Goal: Find specific page/section: Find specific page/section

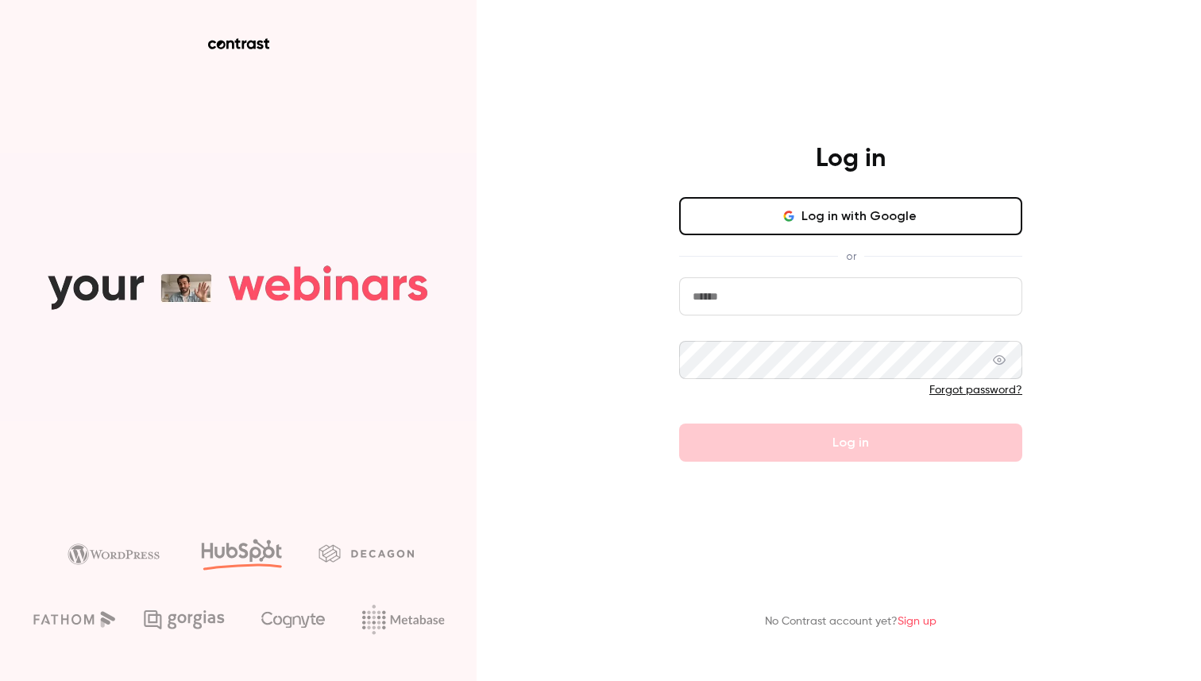
type input "**********"
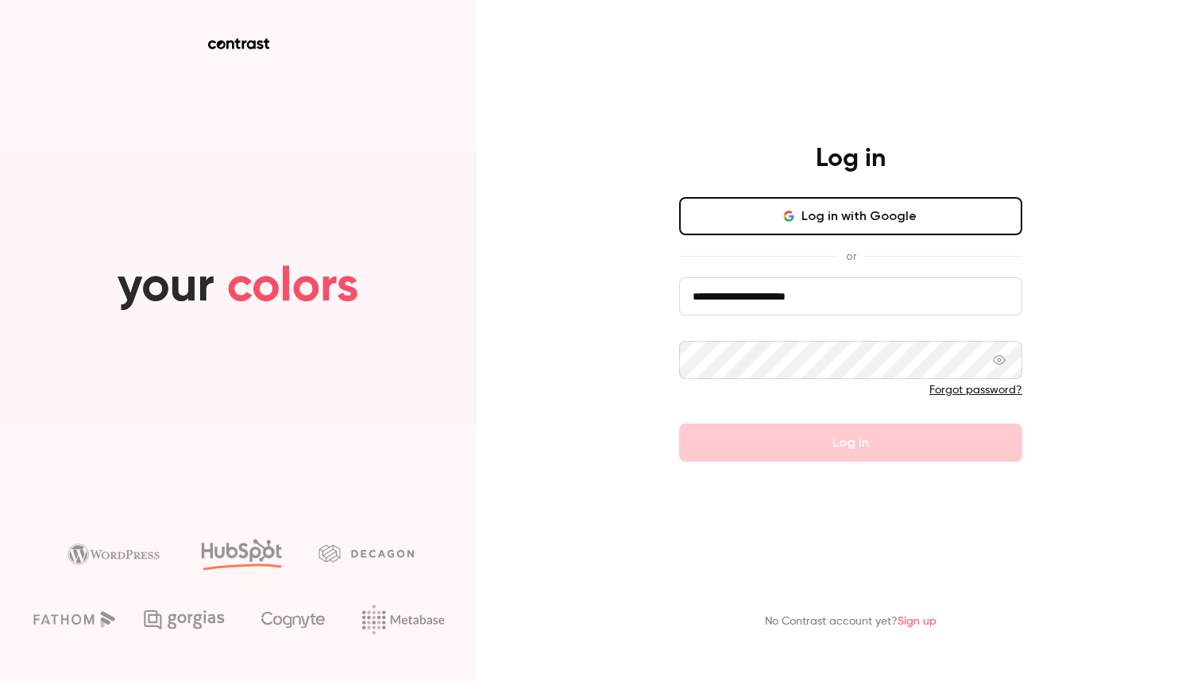
click at [764, 206] on button "Log in with Google" at bounding box center [850, 216] width 343 height 38
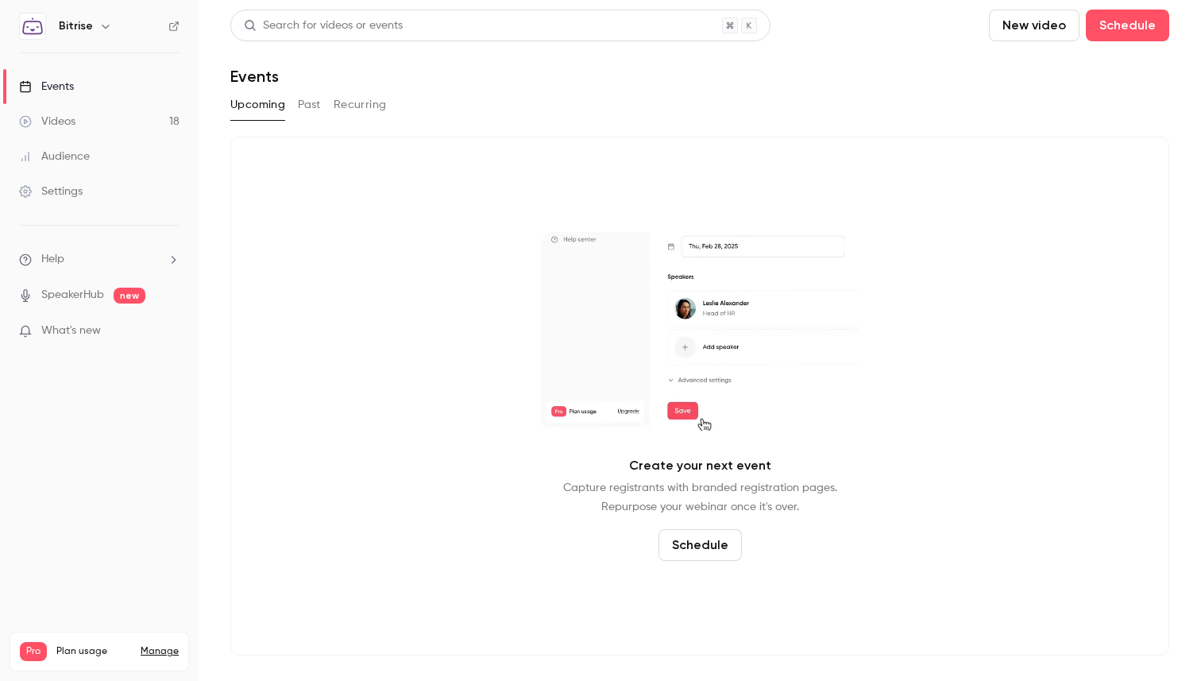
click at [309, 105] on button "Past" at bounding box center [309, 104] width 23 height 25
